Goal: Communication & Community: Answer question/provide support

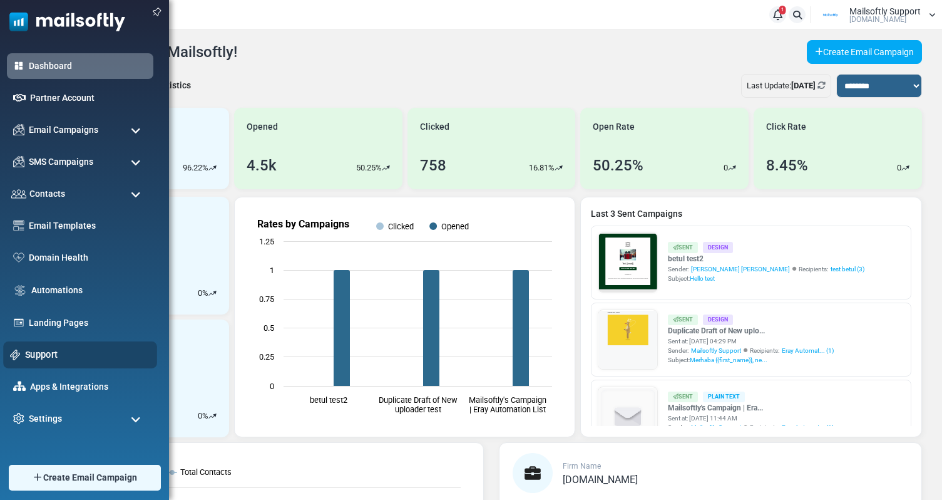
click at [38, 355] on link "Support" at bounding box center [87, 354] width 125 height 14
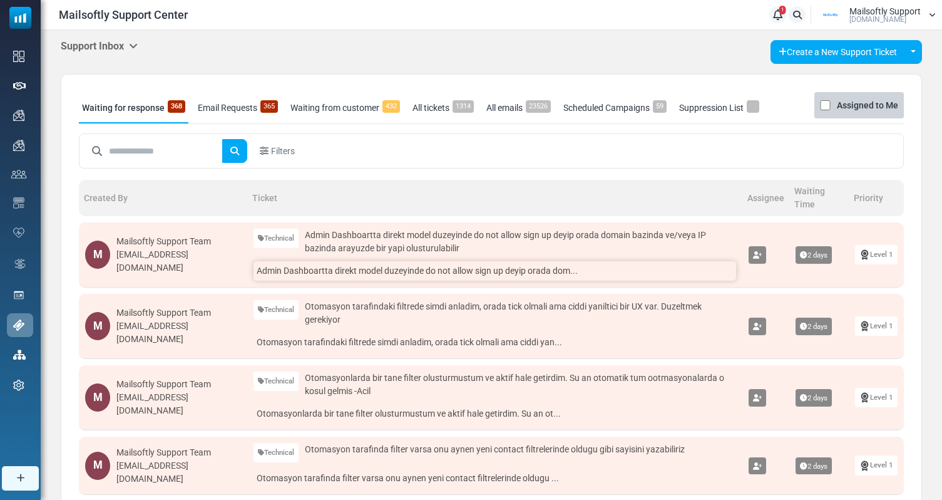
click at [501, 277] on link "Admin Dashboartta direkt model duzeyinde do not allow sign up deyip orada dom..." at bounding box center [495, 270] width 483 height 19
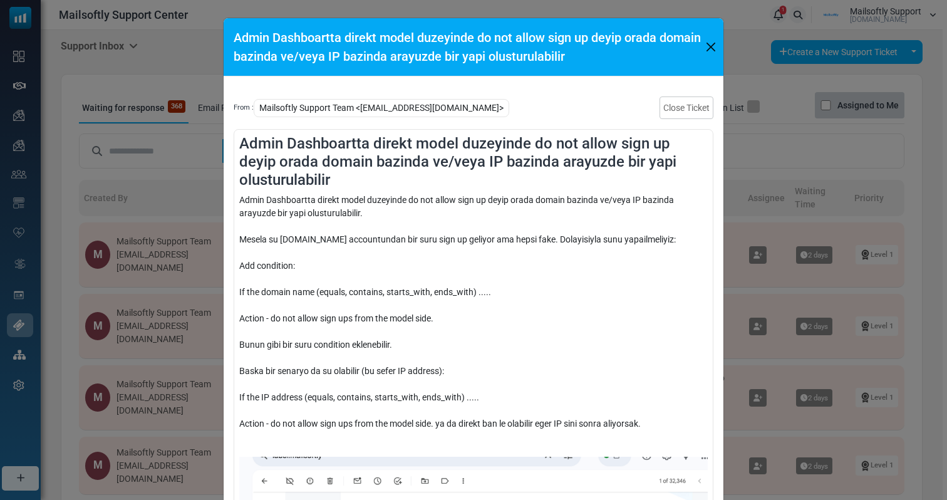
scroll to position [11, 0]
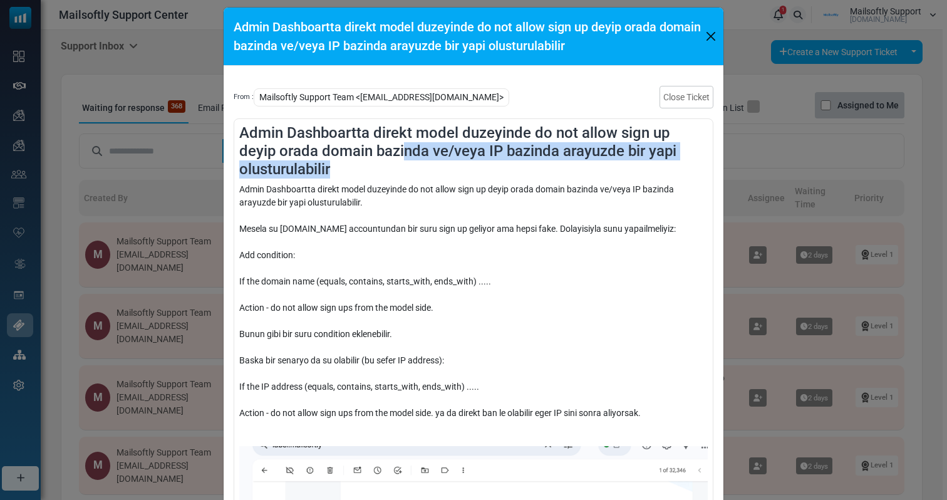
drag, startPoint x: 356, startPoint y: 171, endPoint x: 364, endPoint y: 156, distance: 16.5
click at [364, 156] on h4 "Admin Dashboartta direkt model duzeyinde do not allow sign up deyip orada domai…" at bounding box center [473, 151] width 468 height 54
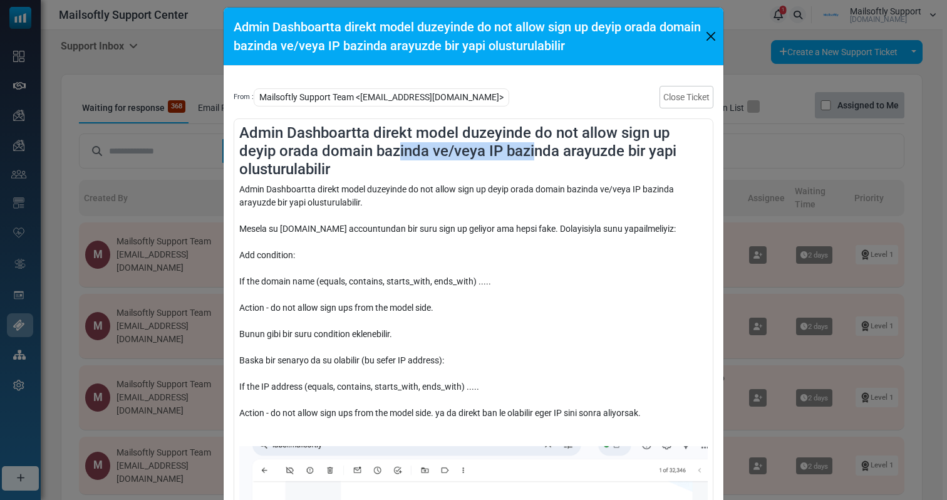
drag, startPoint x: 356, startPoint y: 156, endPoint x: 495, endPoint y: 157, distance: 139.0
click at [494, 157] on h4 "Admin Dashboartta direkt model duzeyinde do not allow sign up deyip orada domai…" at bounding box center [473, 151] width 468 height 54
click at [478, 165] on h4 "Admin Dashboartta direkt model duzeyinde do not allow sign up deyip orada domai…" at bounding box center [473, 151] width 468 height 54
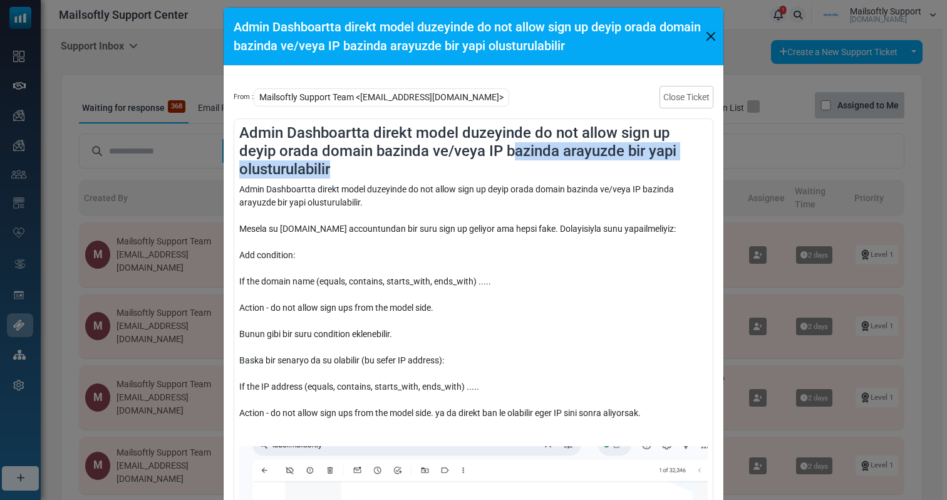
drag, startPoint x: 466, startPoint y: 172, endPoint x: 472, endPoint y: 149, distance: 23.4
click at [472, 149] on h4 "Admin Dashboartta direkt model duzeyinde do not allow sign up deyip orada domai…" at bounding box center [473, 151] width 468 height 54
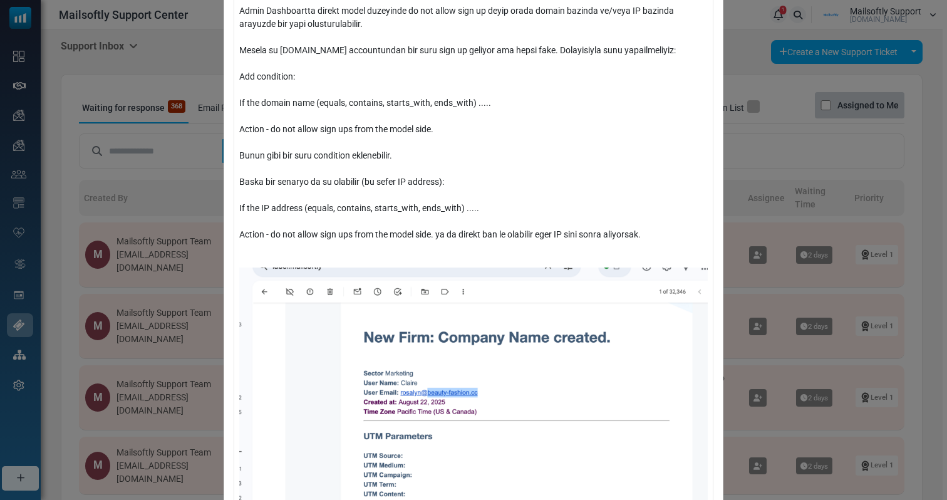
scroll to position [156, 0]
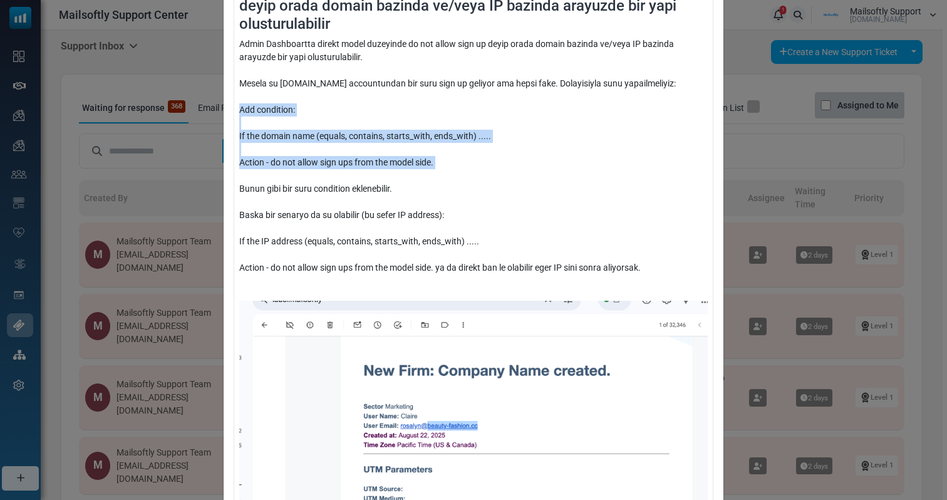
drag, startPoint x: 359, startPoint y: 170, endPoint x: 353, endPoint y: 115, distance: 55.4
click at [353, 115] on div "Admin Dashboartta direkt model duzeyinde do not allow sign up deyip orada domai…" at bounding box center [473, 338] width 468 height 600
click at [352, 139] on div "Admin Dashboartta direkt model duzeyinde do not allow sign up deyip orada domai…" at bounding box center [473, 338] width 468 height 600
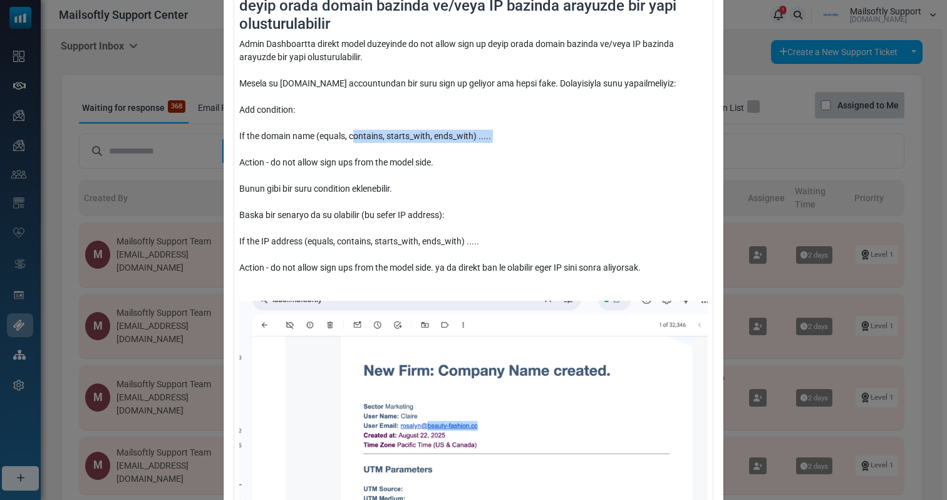
drag, startPoint x: 353, startPoint y: 146, endPoint x: 353, endPoint y: 137, distance: 8.8
click at [353, 137] on div "Admin Dashboartta direkt model duzeyinde do not allow sign up deyip orada domai…" at bounding box center [473, 338] width 468 height 600
click at [337, 155] on div "Admin Dashboartta direkt model duzeyinde do not allow sign up deyip orada domai…" at bounding box center [473, 338] width 468 height 600
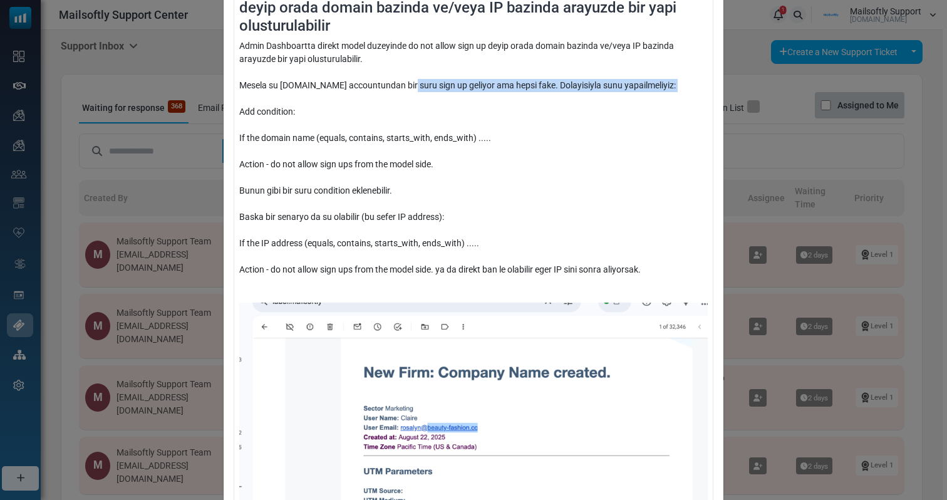
drag, startPoint x: 404, startPoint y: 92, endPoint x: 584, endPoint y: 96, distance: 179.7
click at [583, 96] on div "Admin Dashboartta direkt model duzeyinde do not allow sign up deyip orada domai…" at bounding box center [473, 339] width 468 height 600
click at [584, 96] on div "Admin Dashboartta direkt model duzeyinde do not allow sign up deyip orada domai…" at bounding box center [473, 339] width 468 height 600
drag, startPoint x: 583, startPoint y: 96, endPoint x: 567, endPoint y: 90, distance: 17.2
click at [567, 90] on div "Admin Dashboartta direkt model duzeyinde do not allow sign up deyip orada domai…" at bounding box center [473, 339] width 468 height 600
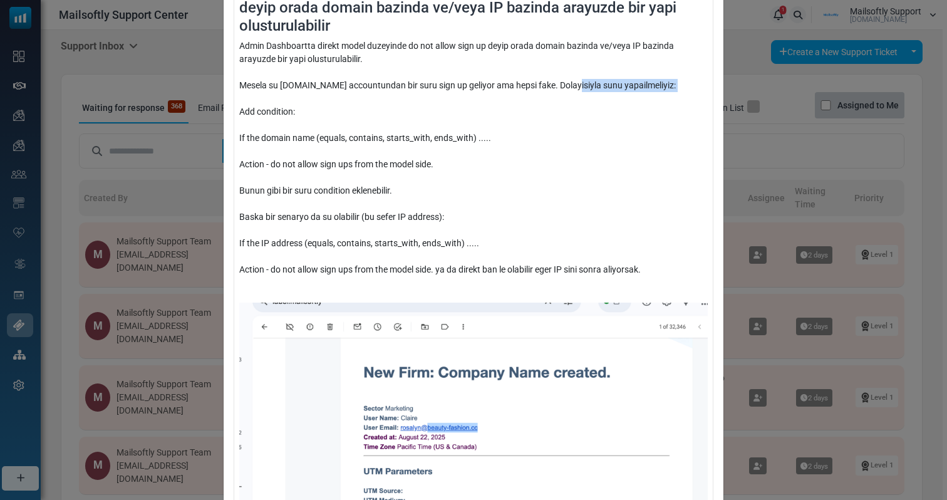
click at [567, 90] on div "Admin Dashboartta direkt model duzeyinde do not allow sign up deyip orada domai…" at bounding box center [473, 339] width 468 height 600
drag, startPoint x: 562, startPoint y: 88, endPoint x: 480, endPoint y: 93, distance: 82.1
click at [480, 93] on div "Admin Dashboartta direkt model duzeyinde do not allow sign up deyip orada domai…" at bounding box center [473, 339] width 468 height 600
drag, startPoint x: 297, startPoint y: 87, endPoint x: 311, endPoint y: 87, distance: 13.8
click at [311, 87] on div "Admin Dashboartta direkt model duzeyinde do not allow sign up deyip orada domai…" at bounding box center [473, 339] width 468 height 600
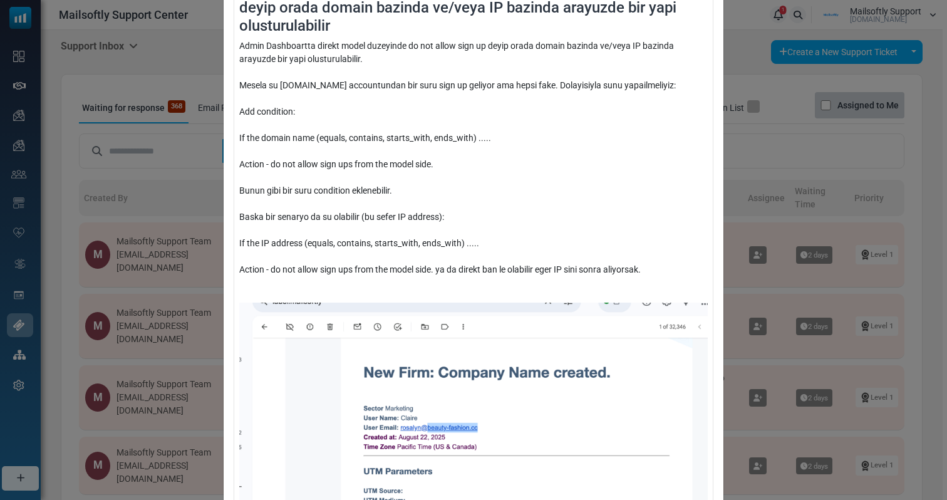
click at [317, 103] on div "Admin Dashboartta direkt model duzeyinde do not allow sign up deyip orada domai…" at bounding box center [473, 339] width 468 height 600
drag, startPoint x: 295, startPoint y: 96, endPoint x: 321, endPoint y: 96, distance: 25.0
click at [321, 96] on div "Admin Dashboartta direkt model duzeyinde do not allow sign up deyip orada domai…" at bounding box center [473, 339] width 468 height 600
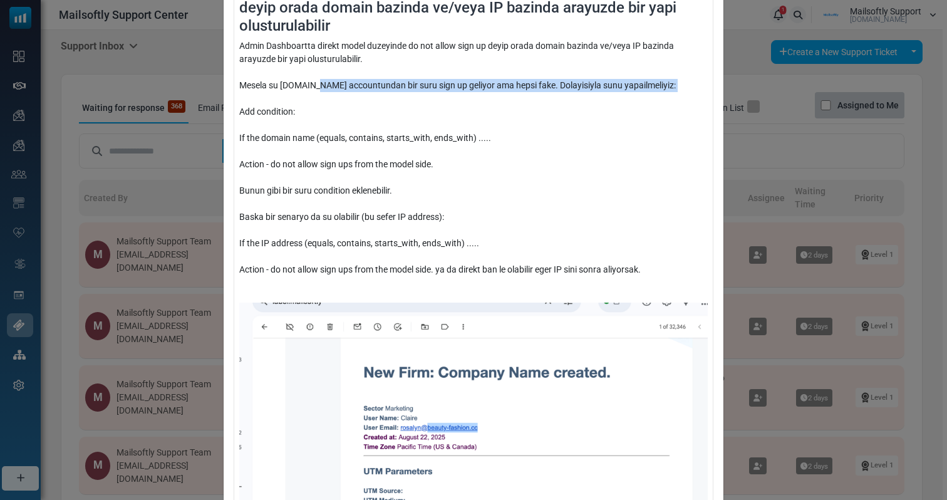
drag, startPoint x: 321, startPoint y: 96, endPoint x: 313, endPoint y: 86, distance: 12.0
click at [313, 86] on div "Admin Dashboartta direkt model duzeyinde do not allow sign up deyip orada domai…" at bounding box center [473, 339] width 468 height 600
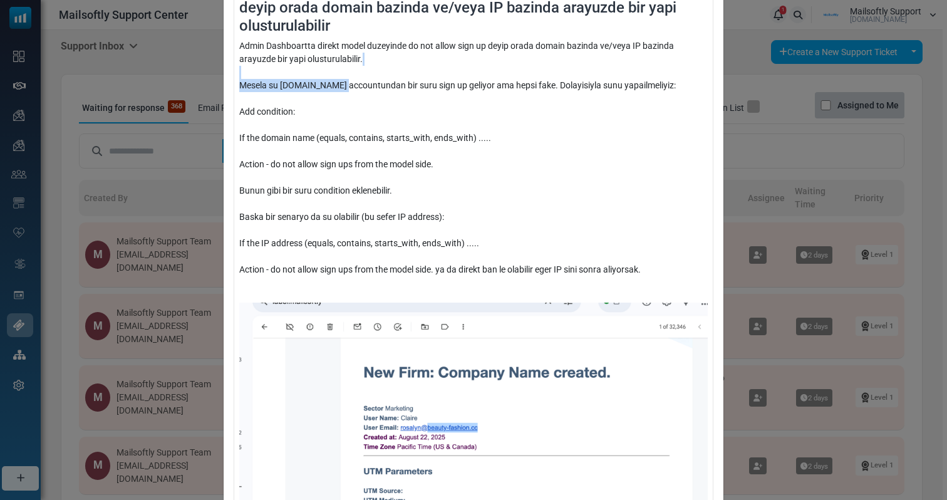
drag, startPoint x: 313, startPoint y: 86, endPoint x: 478, endPoint y: 74, distance: 165.1
click at [477, 74] on div "Admin Dashboartta direkt model duzeyinde do not allow sign up deyip orada domai…" at bounding box center [473, 339] width 468 height 600
drag, startPoint x: 579, startPoint y: 84, endPoint x: 343, endPoint y: 109, distance: 237.3
click at [343, 109] on div "Admin Dashboartta direkt model duzeyinde do not allow sign up deyip orada domai…" at bounding box center [473, 339] width 468 height 600
drag, startPoint x: 265, startPoint y: 149, endPoint x: 321, endPoint y: 148, distance: 55.7
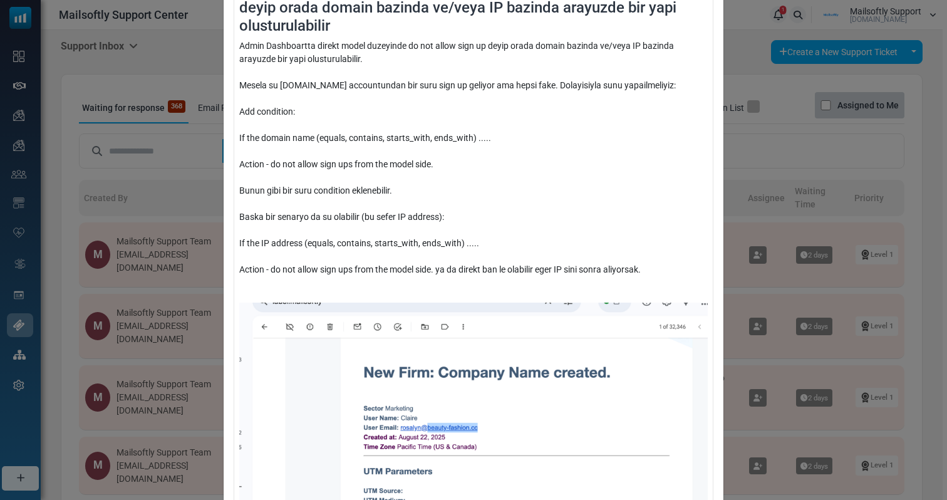
click at [321, 149] on div "Admin Dashboartta direkt model duzeyinde do not allow sign up deyip orada domai…" at bounding box center [473, 339] width 468 height 600
drag, startPoint x: 321, startPoint y: 148, endPoint x: 309, endPoint y: 137, distance: 16.4
click at [309, 137] on div "Admin Dashboartta direkt model duzeyinde do not allow sign up deyip orada domai…" at bounding box center [473, 339] width 468 height 600
drag, startPoint x: 309, startPoint y: 137, endPoint x: 519, endPoint y: 146, distance: 209.9
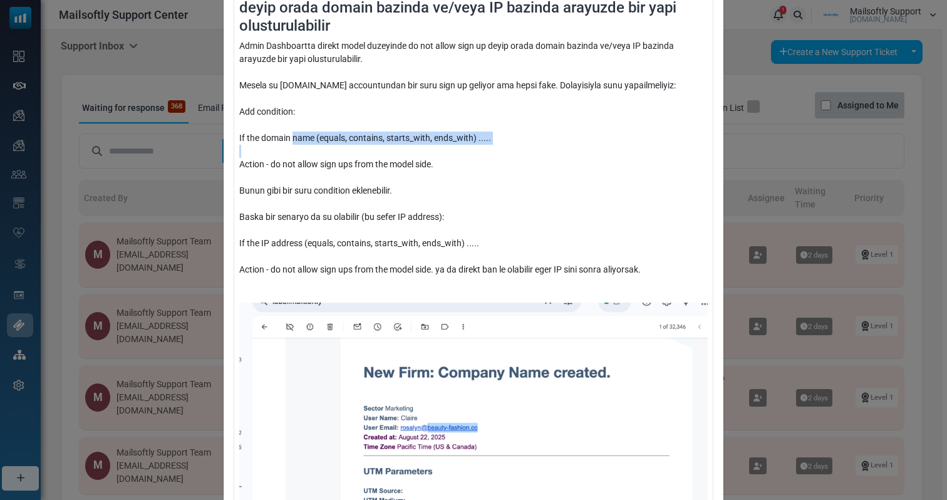
click at [519, 146] on div "Admin Dashboartta direkt model duzeyinde do not allow sign up deyip orada domai…" at bounding box center [473, 339] width 468 height 600
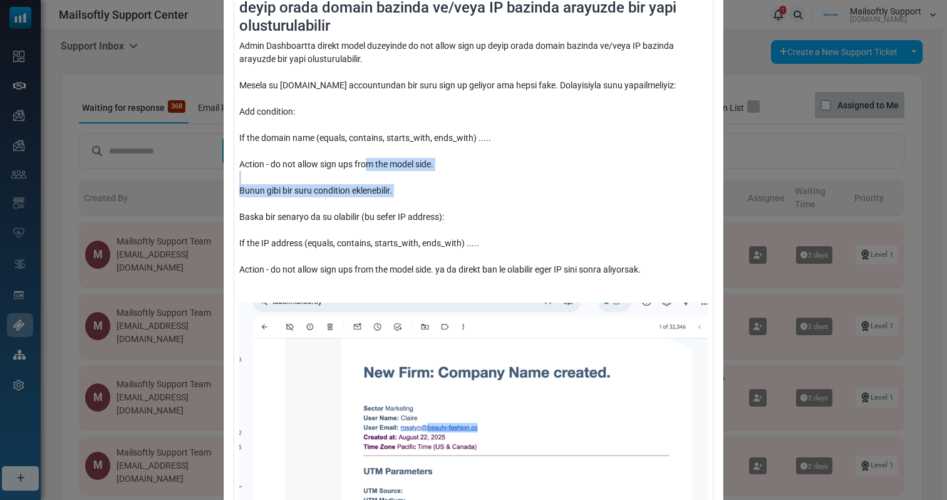
drag, startPoint x: 466, startPoint y: 203, endPoint x: 365, endPoint y: 168, distance: 107.5
click at [365, 168] on div "Admin Dashboartta direkt model duzeyinde do not allow sign up deyip orada domai…" at bounding box center [473, 339] width 468 height 600
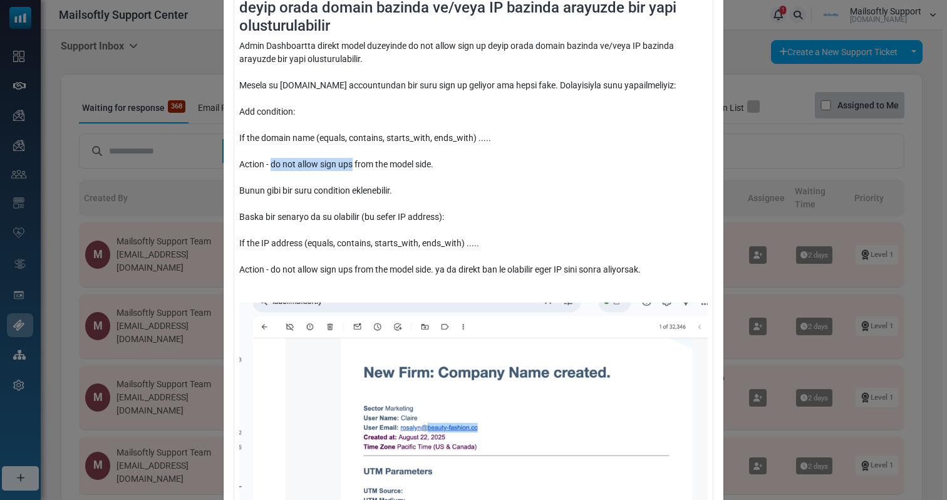
drag, startPoint x: 269, startPoint y: 163, endPoint x: 350, endPoint y: 168, distance: 80.9
click at [350, 168] on div "Admin Dashboartta direkt model duzeyinde do not allow sign up deyip orada domai…" at bounding box center [473, 339] width 468 height 600
drag, startPoint x: 405, startPoint y: 175, endPoint x: 346, endPoint y: 172, distance: 58.9
click at [346, 172] on div "Admin Dashboartta direkt model duzeyinde do not allow sign up deyip orada domai…" at bounding box center [473, 339] width 468 height 600
drag, startPoint x: 279, startPoint y: 165, endPoint x: 312, endPoint y: 167, distance: 33.9
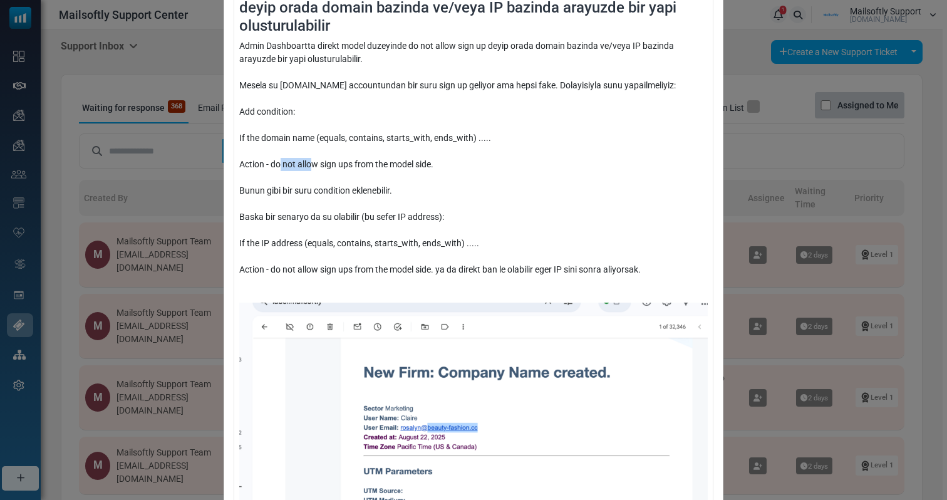
click at [312, 167] on div "Admin Dashboartta direkt model duzeyinde do not allow sign up deyip orada domai…" at bounding box center [473, 339] width 468 height 600
drag, startPoint x: 305, startPoint y: 198, endPoint x: 334, endPoint y: 198, distance: 28.8
click at [321, 198] on div "Admin Dashboartta direkt model duzeyinde do not allow sign up deyip orada domai…" at bounding box center [473, 339] width 468 height 600
drag, startPoint x: 334, startPoint y: 198, endPoint x: 281, endPoint y: 193, distance: 53.5
click at [281, 193] on div "Admin Dashboartta direkt model duzeyinde do not allow sign up deyip orada domai…" at bounding box center [473, 339] width 468 height 600
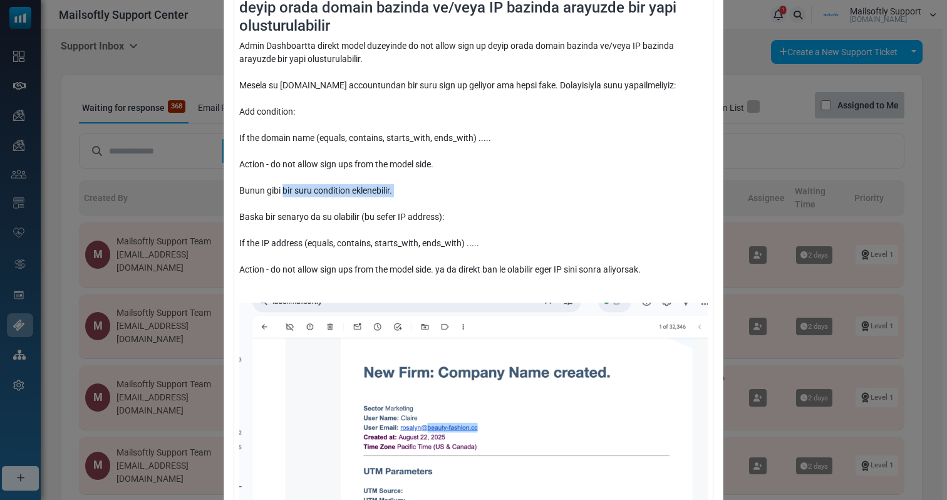
click at [281, 193] on div "Admin Dashboartta direkt model duzeyinde do not allow sign up deyip orada domai…" at bounding box center [473, 339] width 468 height 600
drag, startPoint x: 272, startPoint y: 221, endPoint x: 349, endPoint y: 232, distance: 77.7
click at [347, 232] on div "Admin Dashboartta direkt model duzeyinde do not allow sign up deyip orada domai…" at bounding box center [473, 339] width 468 height 600
click at [331, 255] on div "Admin Dashboartta direkt model duzeyinde do not allow sign up deyip orada domai…" at bounding box center [473, 339] width 468 height 600
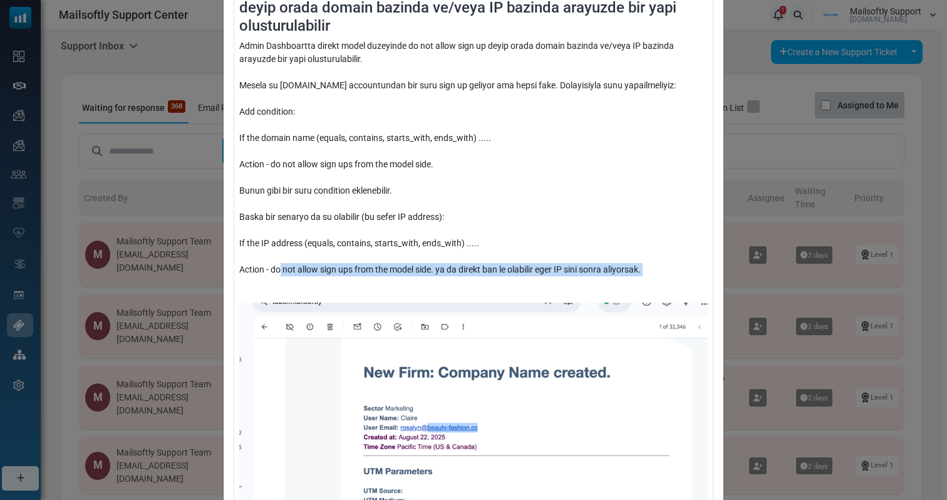
drag, startPoint x: 277, startPoint y: 269, endPoint x: 361, endPoint y: 277, distance: 84.3
click at [361, 277] on div "Admin Dashboartta direkt model duzeyinde do not allow sign up deyip orada domai…" at bounding box center [473, 339] width 468 height 600
click at [396, 276] on div "Admin Dashboartta direkt model duzeyinde do not allow sign up deyip orada domai…" at bounding box center [473, 339] width 468 height 600
drag, startPoint x: 439, startPoint y: 266, endPoint x: 588, endPoint y: 282, distance: 149.2
click at [588, 282] on div "Admin Dashboartta direkt model duzeyinde do not allow sign up deyip orada domai…" at bounding box center [473, 339] width 468 height 600
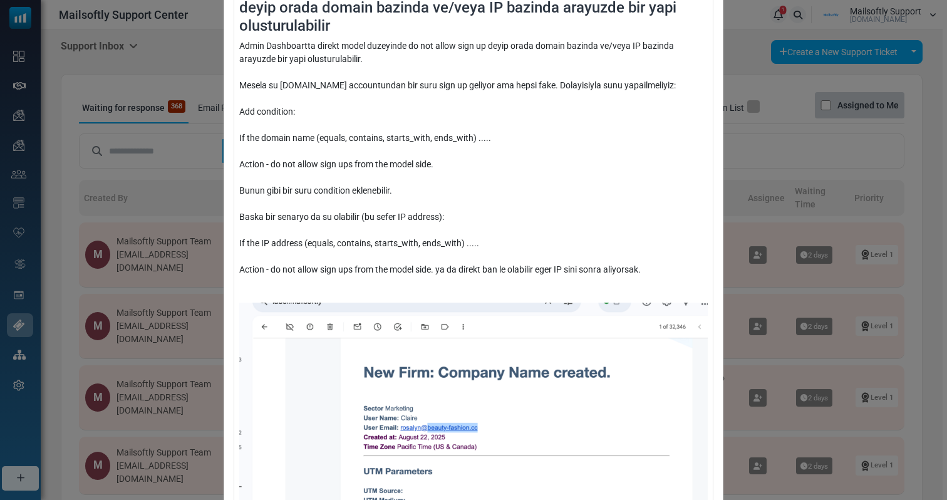
click at [575, 279] on div "Admin Dashboartta direkt model duzeyinde do not allow sign up deyip orada domai…" at bounding box center [473, 339] width 468 height 600
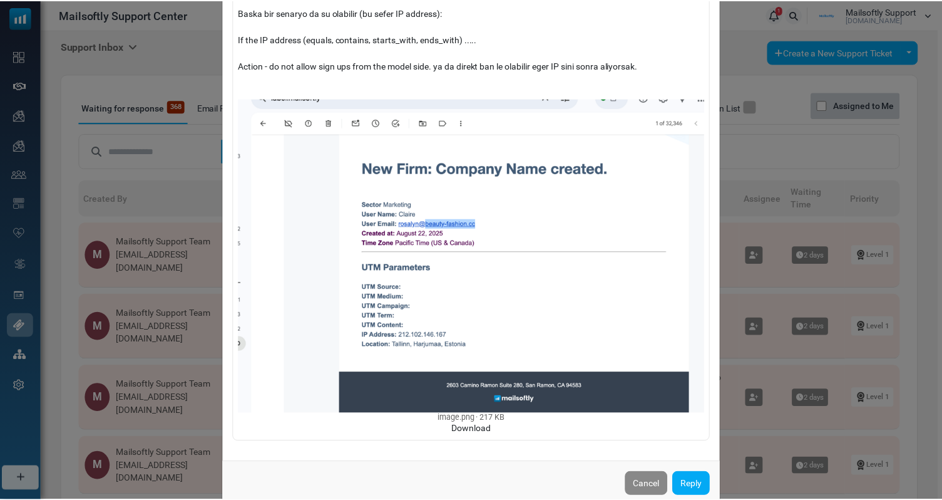
scroll to position [357, 0]
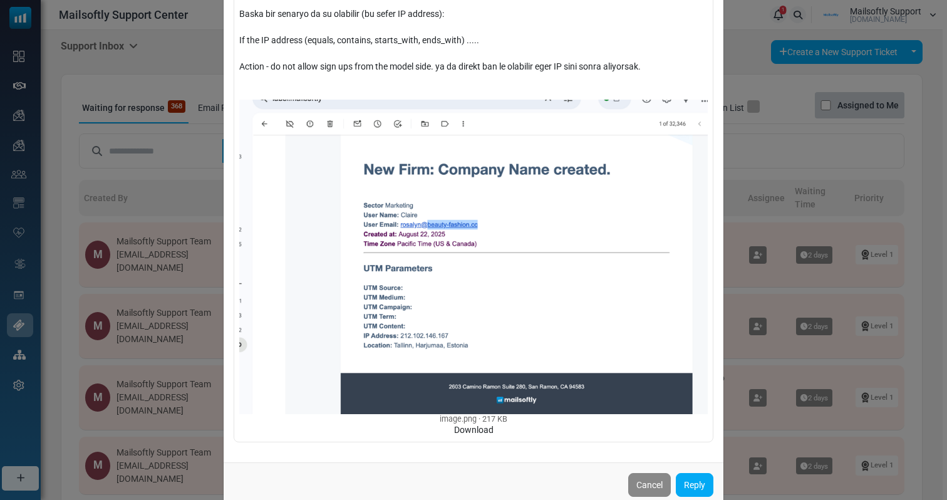
click at [789, 205] on div "Admin Dashboartta direkt model duzeyinde do not allow sign up deyip orada domai…" at bounding box center [473, 250] width 947 height 500
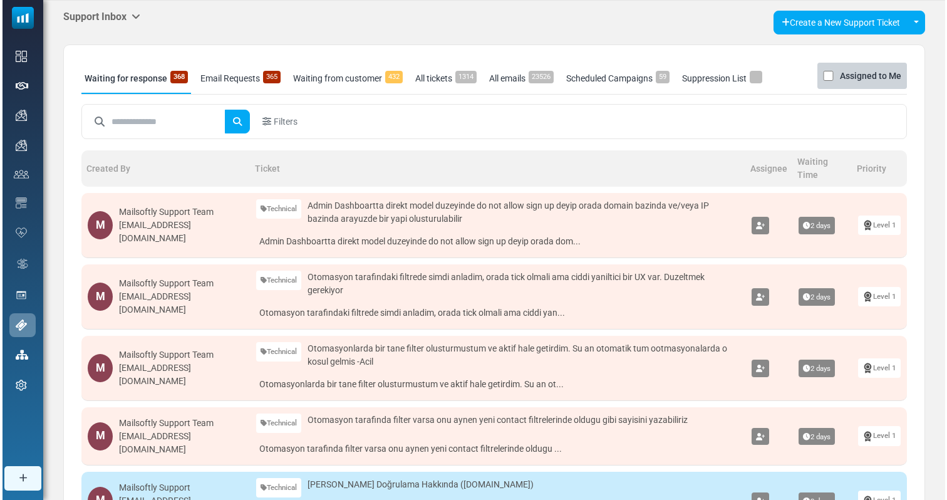
scroll to position [31, 0]
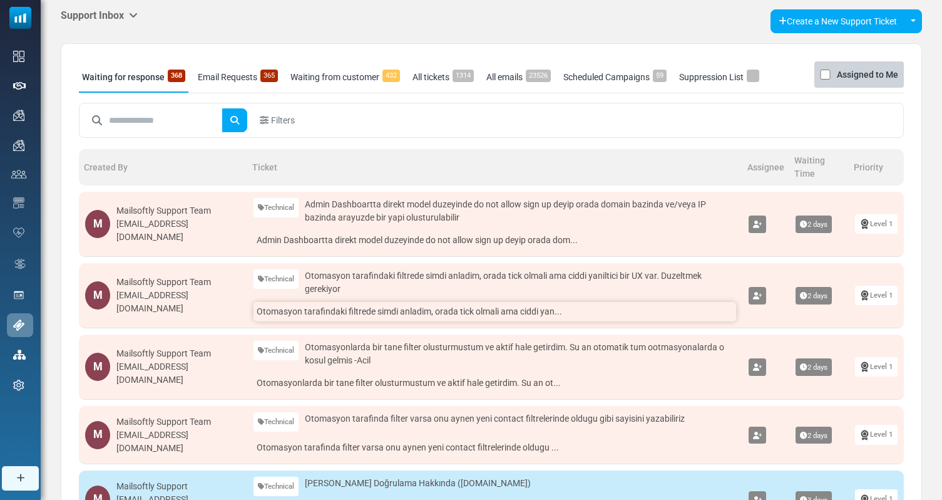
click at [465, 315] on link "Otomasyon tarafindaki filtrede simdi anladim, orada tick olmali ama ciddi yan..." at bounding box center [495, 311] width 483 height 19
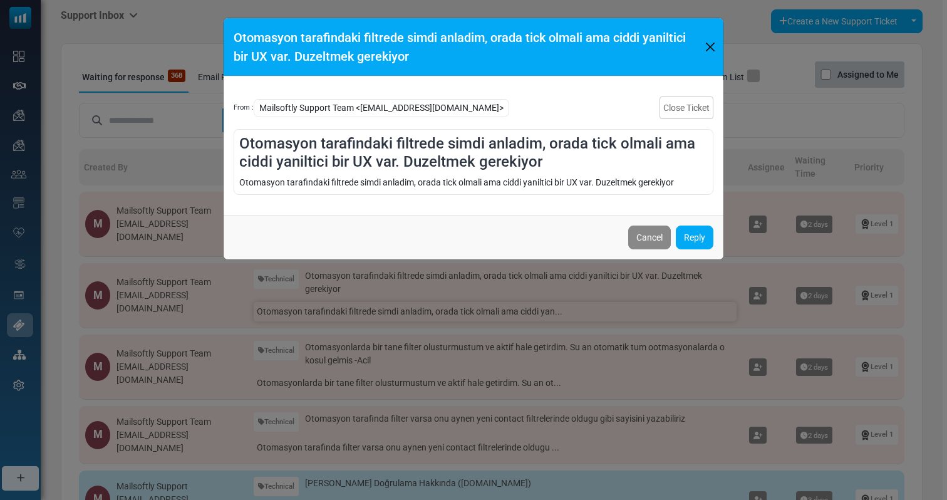
scroll to position [0, 0]
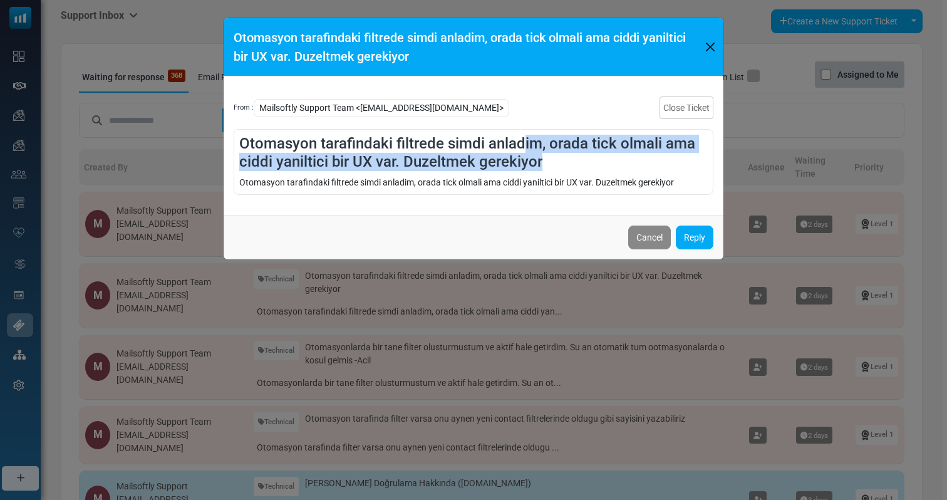
drag, startPoint x: 560, startPoint y: 155, endPoint x: 523, endPoint y: 148, distance: 37.6
click at [523, 147] on h4 "Otomasyon tarafindaki filtrede simdi anladim, orada tick olmali ama ciddi yanil…" at bounding box center [473, 153] width 468 height 36
click at [523, 151] on h4 "Otomasyon tarafindaki filtrede simdi anladim, orada tick olmali ama ciddi yanil…" at bounding box center [473, 153] width 468 height 36
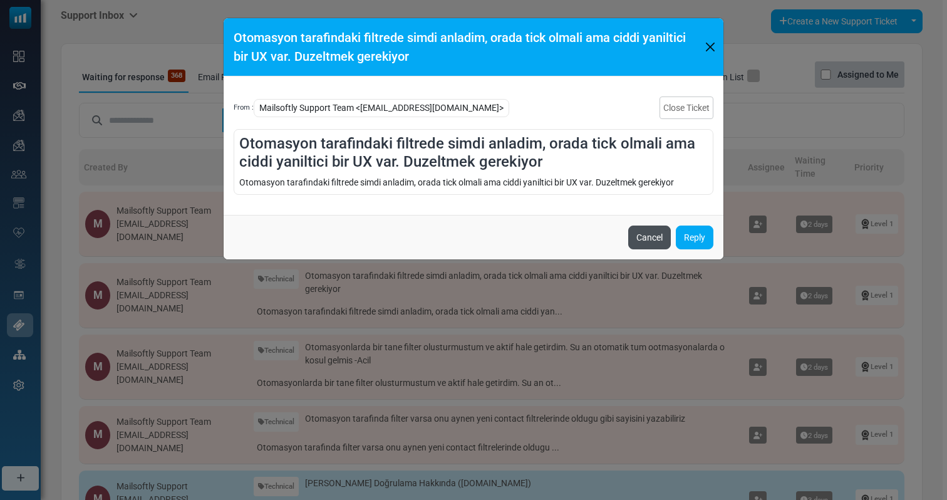
click at [633, 237] on button "Cancel" at bounding box center [649, 237] width 43 height 24
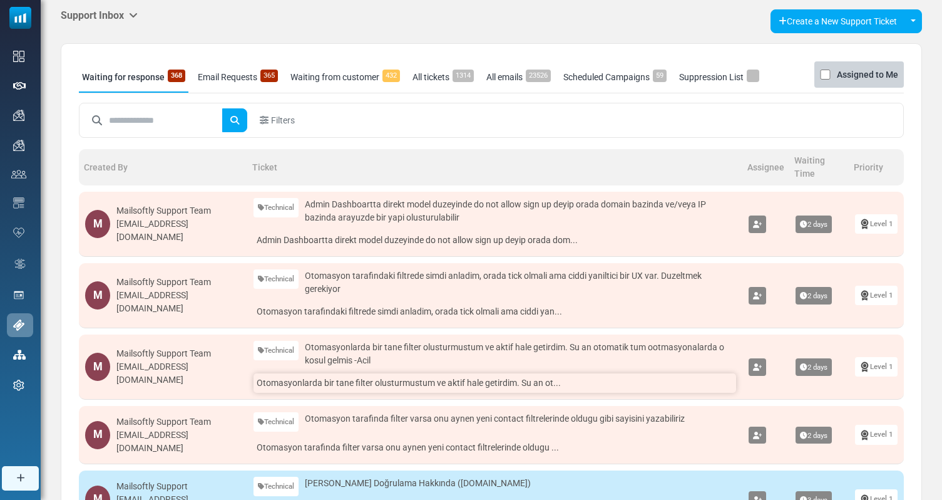
click at [429, 375] on link "Otomasyonlarda bir tane filter olusturmustum ve aktif hale getirdim. Su an ot..." at bounding box center [495, 382] width 483 height 19
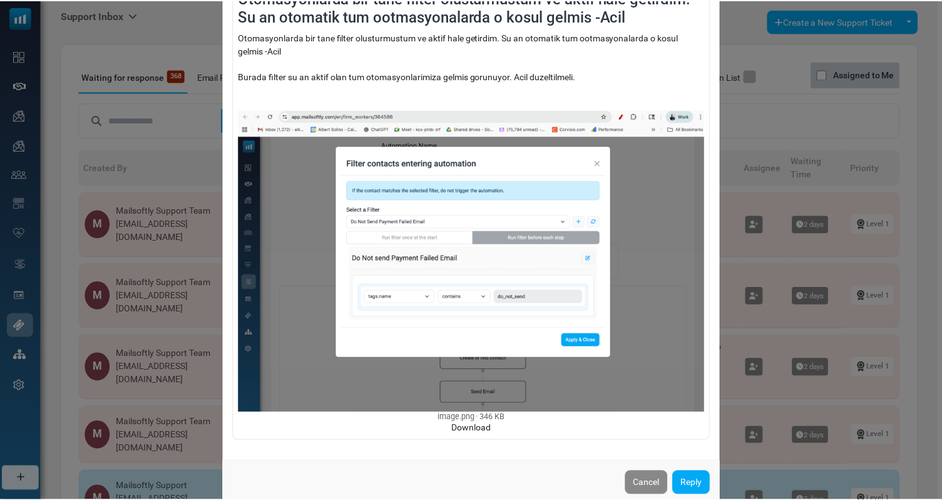
scroll to position [168, 0]
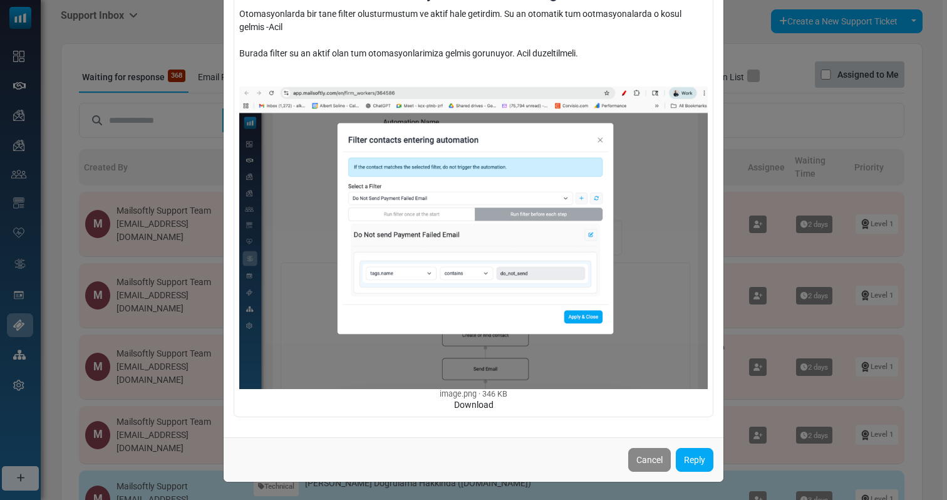
click at [836, 268] on div "Otomasyonlarda bir tane filter olusturmustum ve aktif hale getirdim. Su an otom…" at bounding box center [473, 250] width 947 height 500
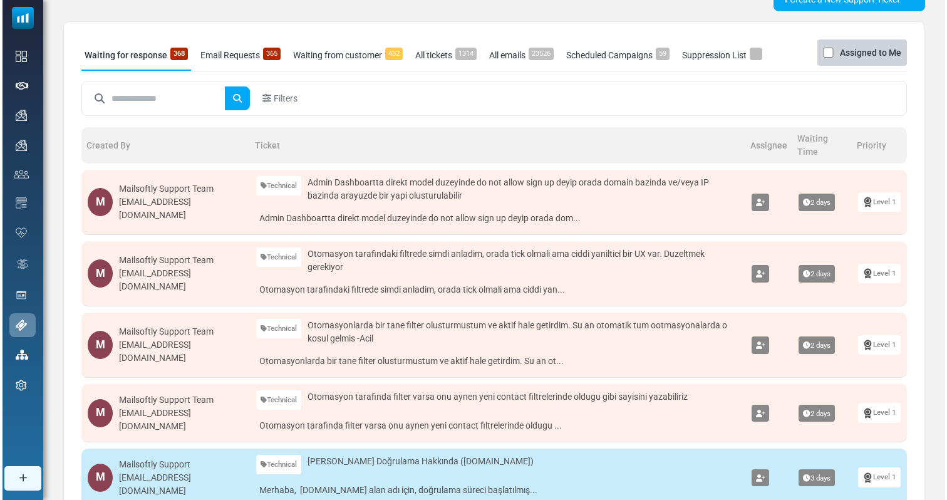
scroll to position [66, 0]
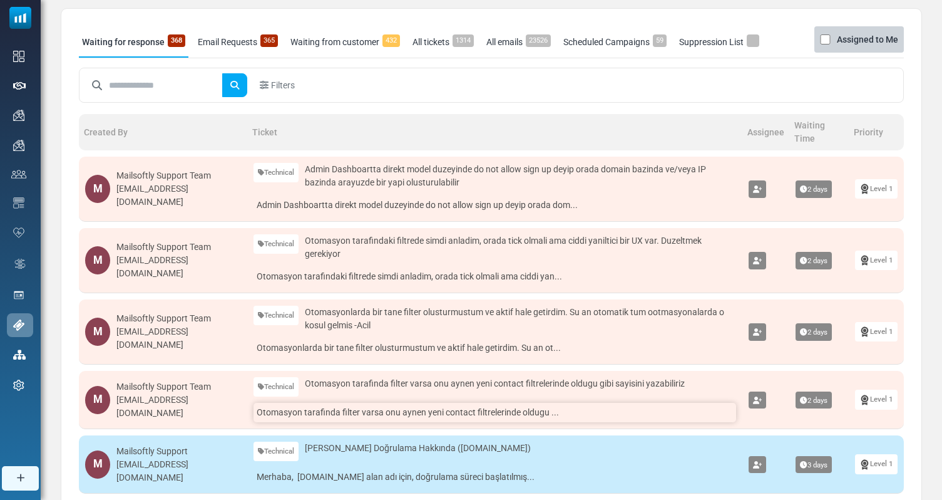
click at [433, 418] on link "Otomasyon tarafinda filter varsa onu aynen yeni contact filtrelerinde oldugu ..." at bounding box center [495, 412] width 483 height 19
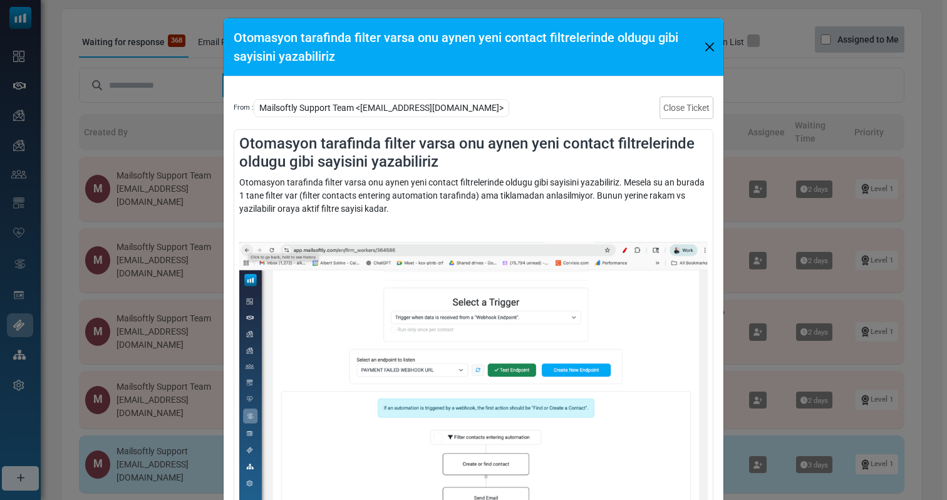
scroll to position [26, 0]
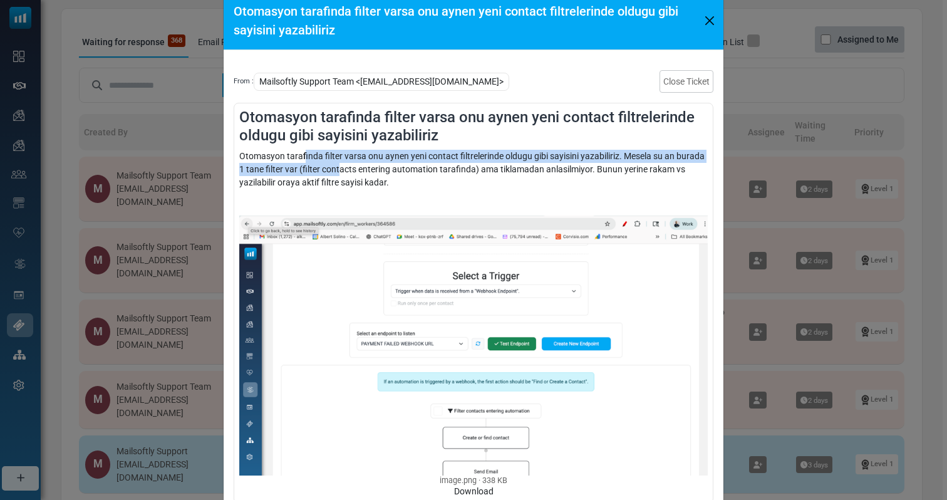
drag, startPoint x: 301, startPoint y: 153, endPoint x: 336, endPoint y: 169, distance: 38.4
click at [336, 169] on div "Otomasyon tarafinda filter varsa onu aynen yeni contact filtrelerinde oldugu gi…" at bounding box center [473, 324] width 468 height 348
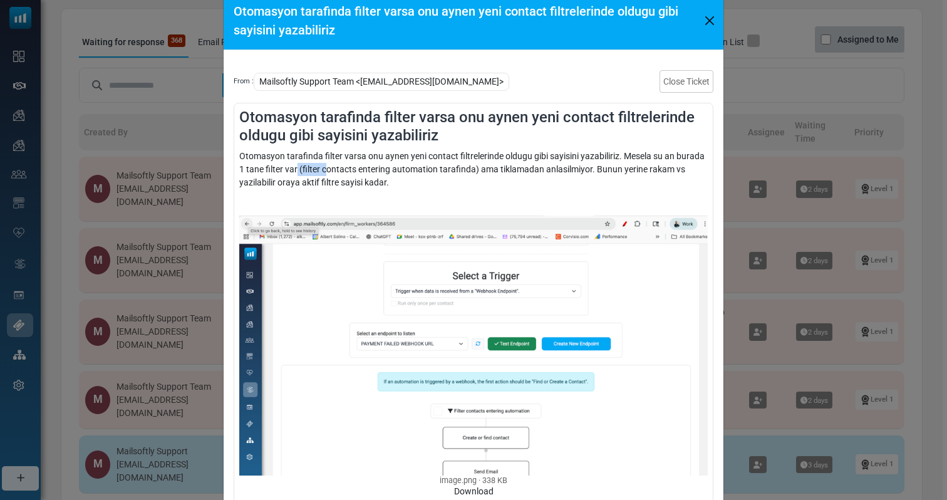
drag, startPoint x: 295, startPoint y: 168, endPoint x: 324, endPoint y: 171, distance: 28.9
click at [324, 171] on div "Otomasyon tarafinda filter varsa onu aynen yeni contact filtrelerinde oldugu gi…" at bounding box center [473, 324] width 468 height 348
drag, startPoint x: 307, startPoint y: 170, endPoint x: 371, endPoint y: 173, distance: 63.9
click at [371, 173] on div "Otomasyon tarafinda filter varsa onu aynen yeni contact filtrelerinde oldugu gi…" at bounding box center [473, 324] width 468 height 348
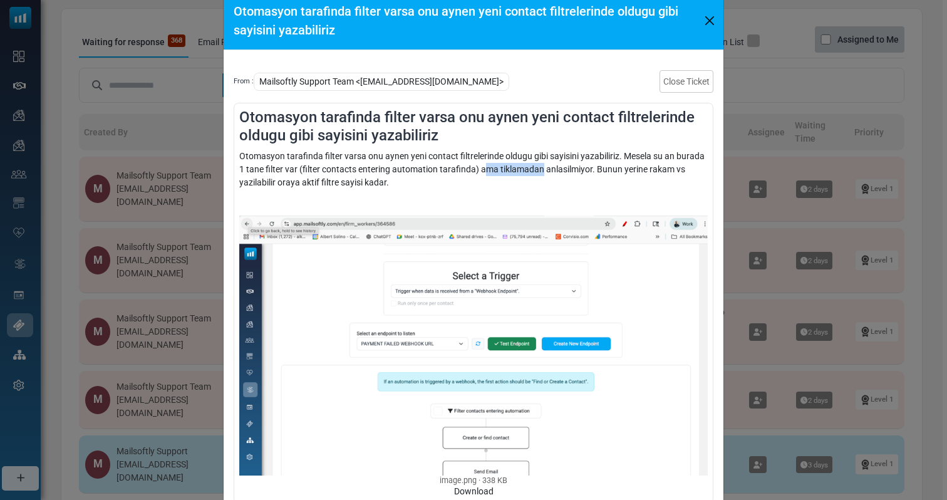
drag, startPoint x: 479, startPoint y: 170, endPoint x: 540, endPoint y: 172, distance: 60.8
click at [539, 172] on div "Otomasyon tarafinda filter varsa onu aynen yeni contact filtrelerinde oldugu gi…" at bounding box center [473, 324] width 468 height 348
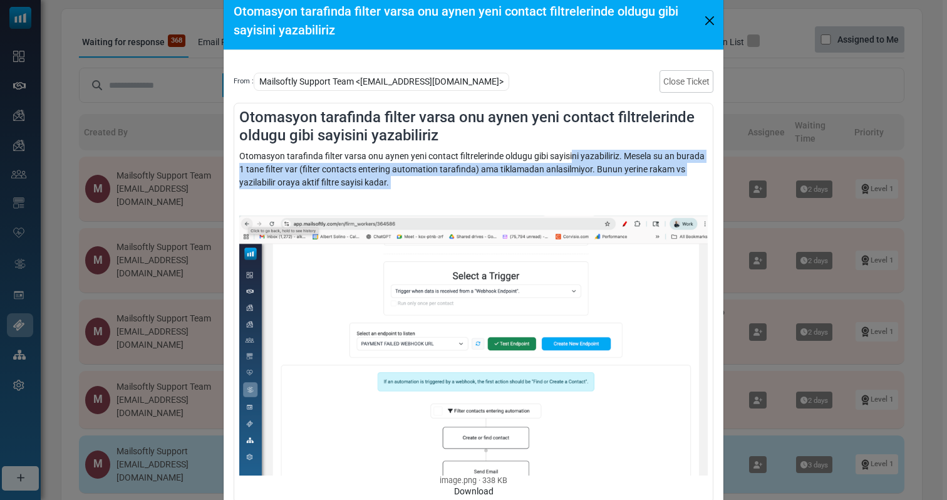
drag, startPoint x: 526, startPoint y: 189, endPoint x: 568, endPoint y: 162, distance: 49.8
click at [568, 162] on div "Otomasyon tarafinda filter varsa onu aynen yeni contact filtrelerinde oldugu gi…" at bounding box center [473, 324] width 468 height 348
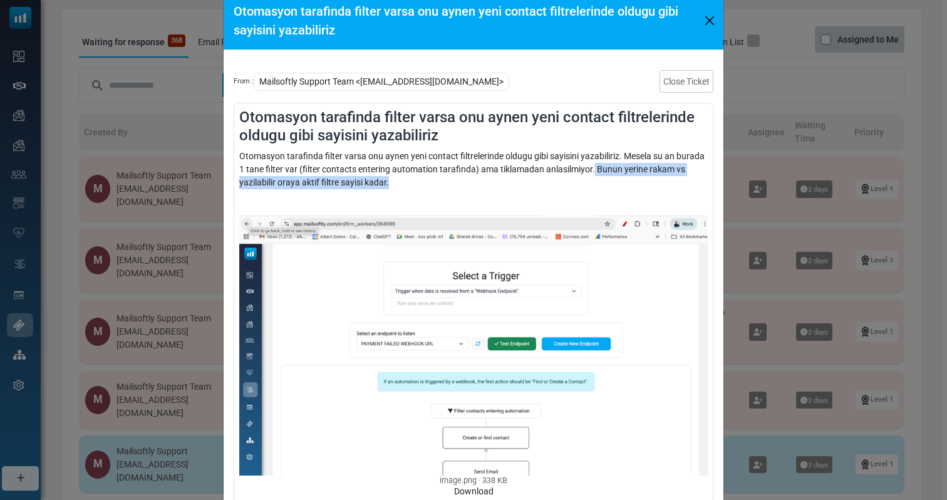
drag, startPoint x: 591, startPoint y: 165, endPoint x: 414, endPoint y: 183, distance: 178.1
click at [414, 183] on div "Otomasyon tarafinda filter varsa onu aynen yeni contact filtrelerinde oldugu gi…" at bounding box center [473, 324] width 468 height 348
drag, startPoint x: 414, startPoint y: 183, endPoint x: 426, endPoint y: 172, distance: 16.8
click at [426, 172] on div "Otomasyon tarafinda filter varsa onu aynen yeni contact filtrelerinde oldugu gi…" at bounding box center [473, 324] width 468 height 348
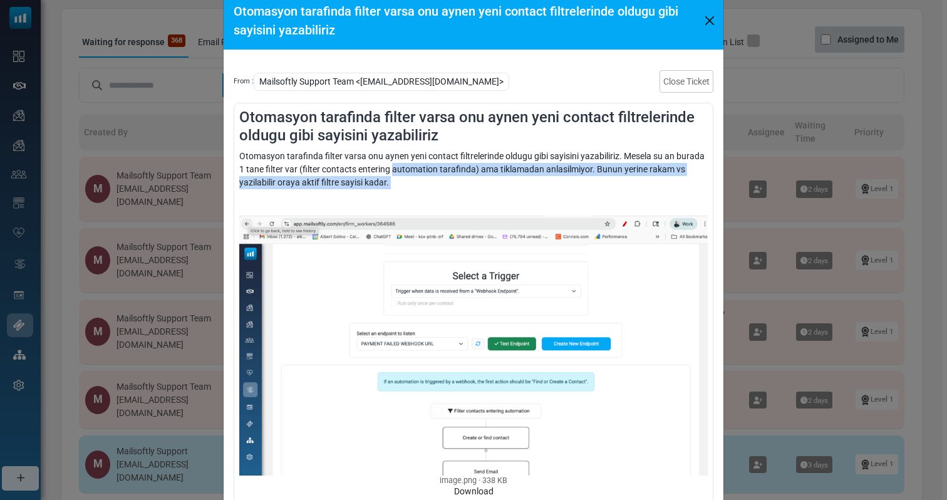
click at [426, 172] on div "Otomasyon tarafinda filter varsa onu aynen yeni contact filtrelerinde oldugu gi…" at bounding box center [473, 324] width 468 height 348
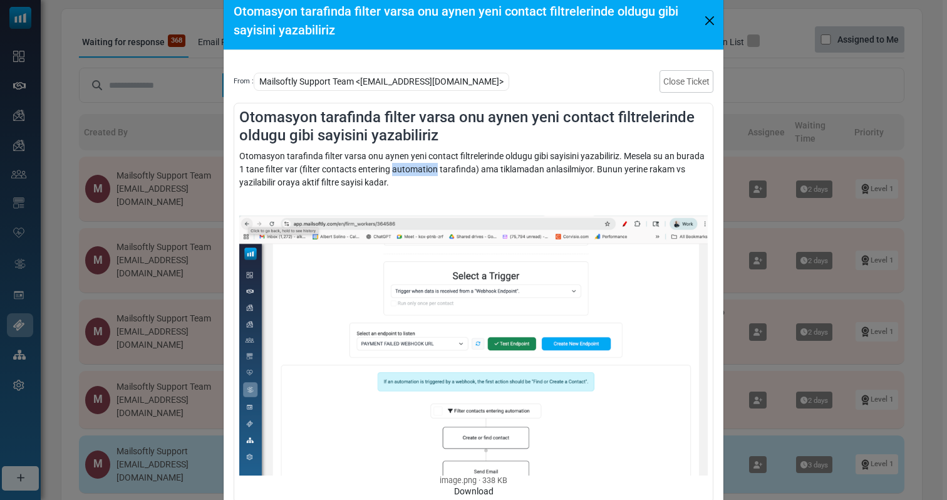
drag, startPoint x: 426, startPoint y: 172, endPoint x: 476, endPoint y: 158, distance: 52.4
click at [446, 163] on div "Otomasyon tarafinda filter varsa onu aynen yeni contact filtrelerinde oldugu gi…" at bounding box center [473, 324] width 468 height 348
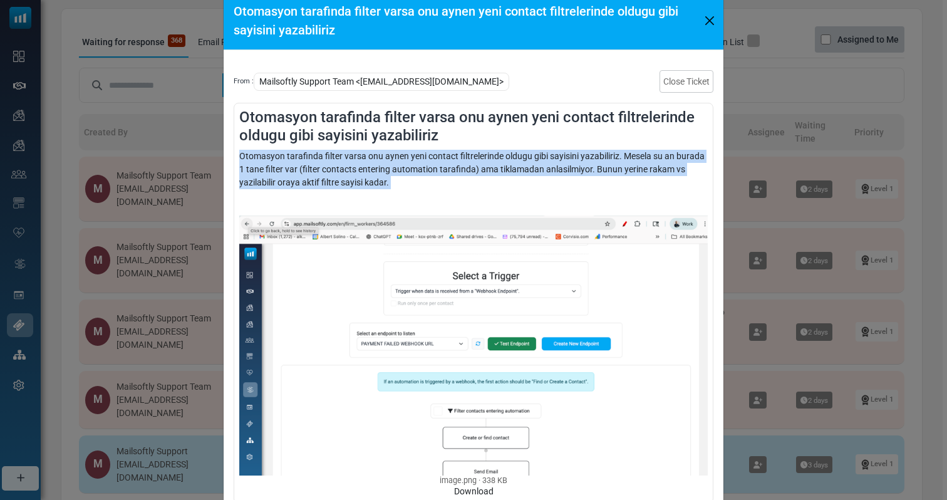
drag, startPoint x: 455, startPoint y: 197, endPoint x: 473, endPoint y: 178, distance: 26.6
click at [473, 178] on div "Otomasyon tarafinda filter varsa onu aynen yeni contact filtrelerinde oldugu gi…" at bounding box center [473, 324] width 468 height 348
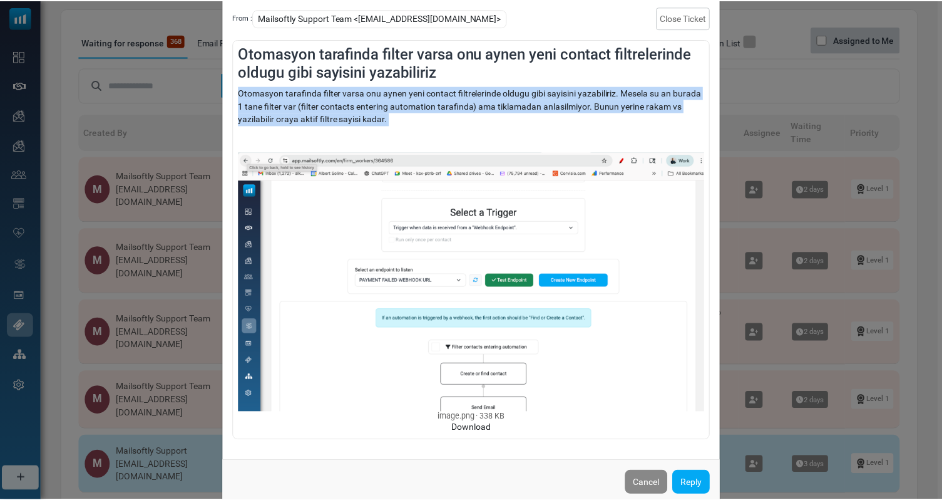
scroll to position [112, 0]
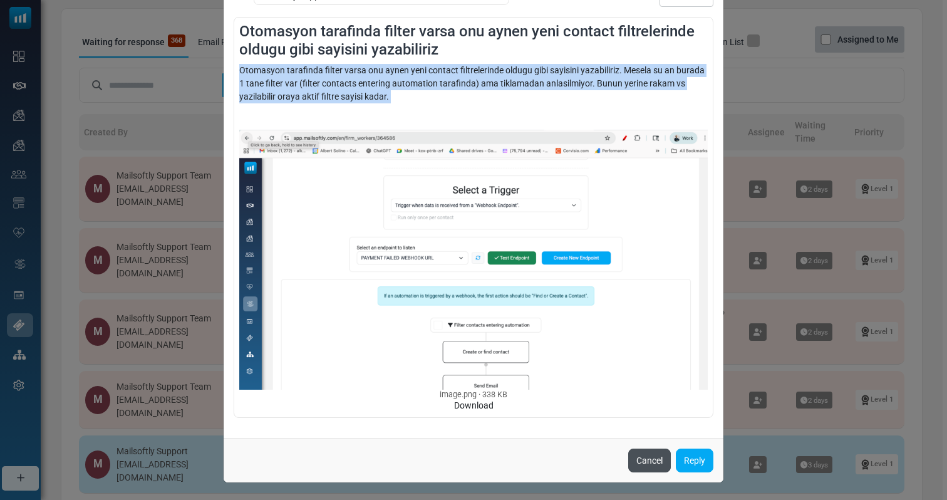
click at [649, 465] on button "Cancel" at bounding box center [649, 460] width 43 height 24
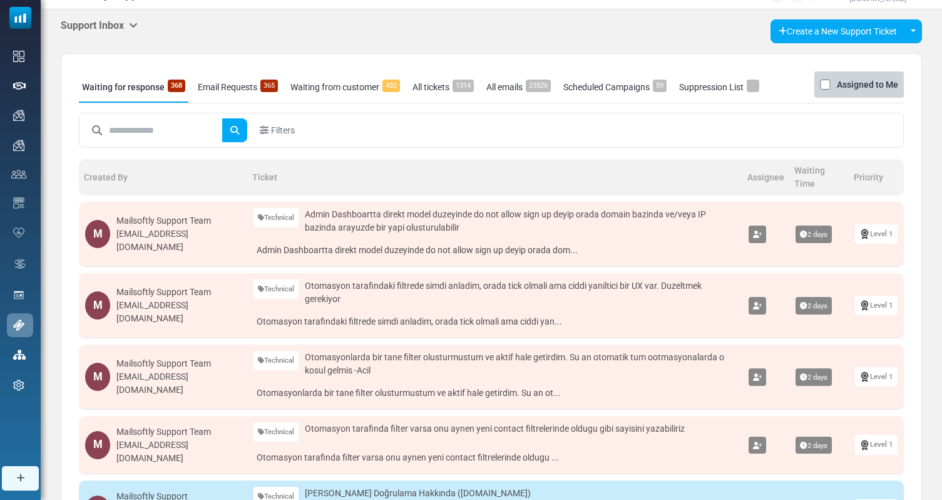
scroll to position [0, 0]
